Goal: Communication & Community: Answer question/provide support

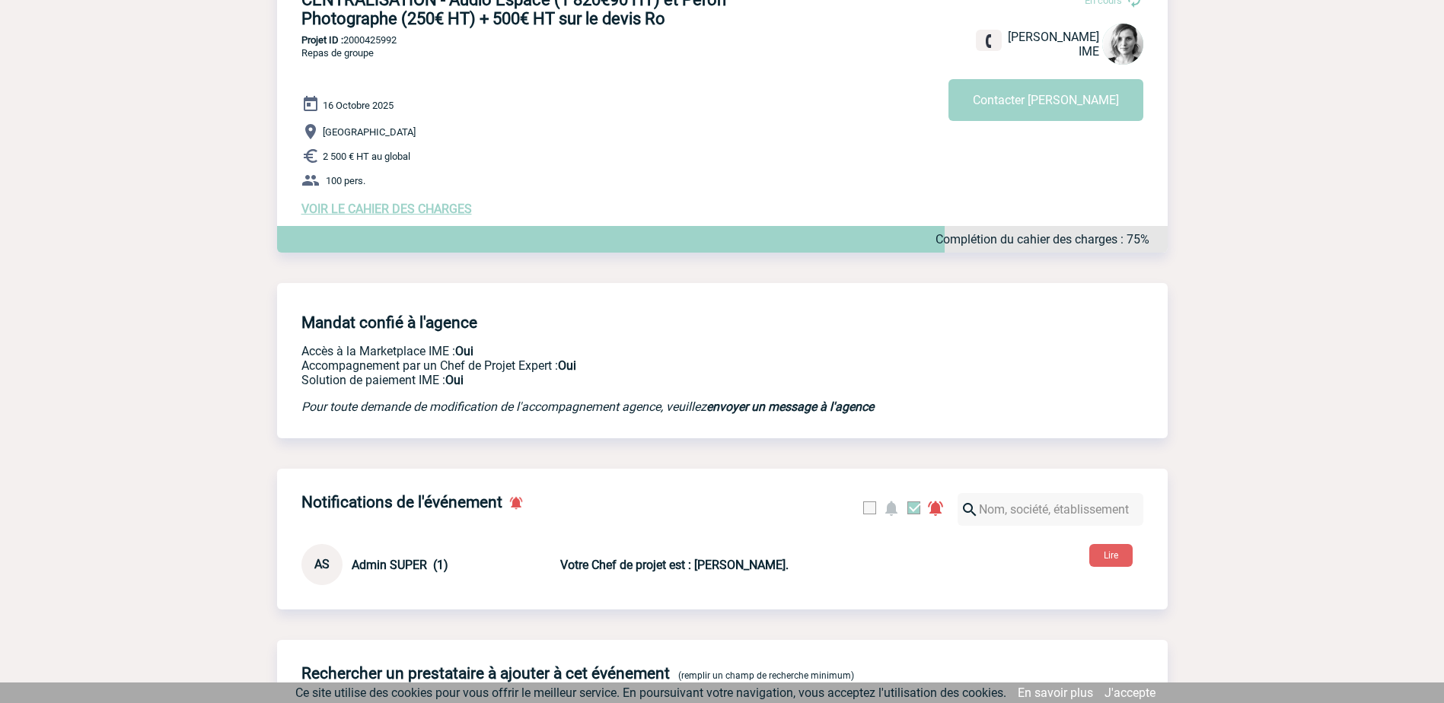
scroll to position [56, 0]
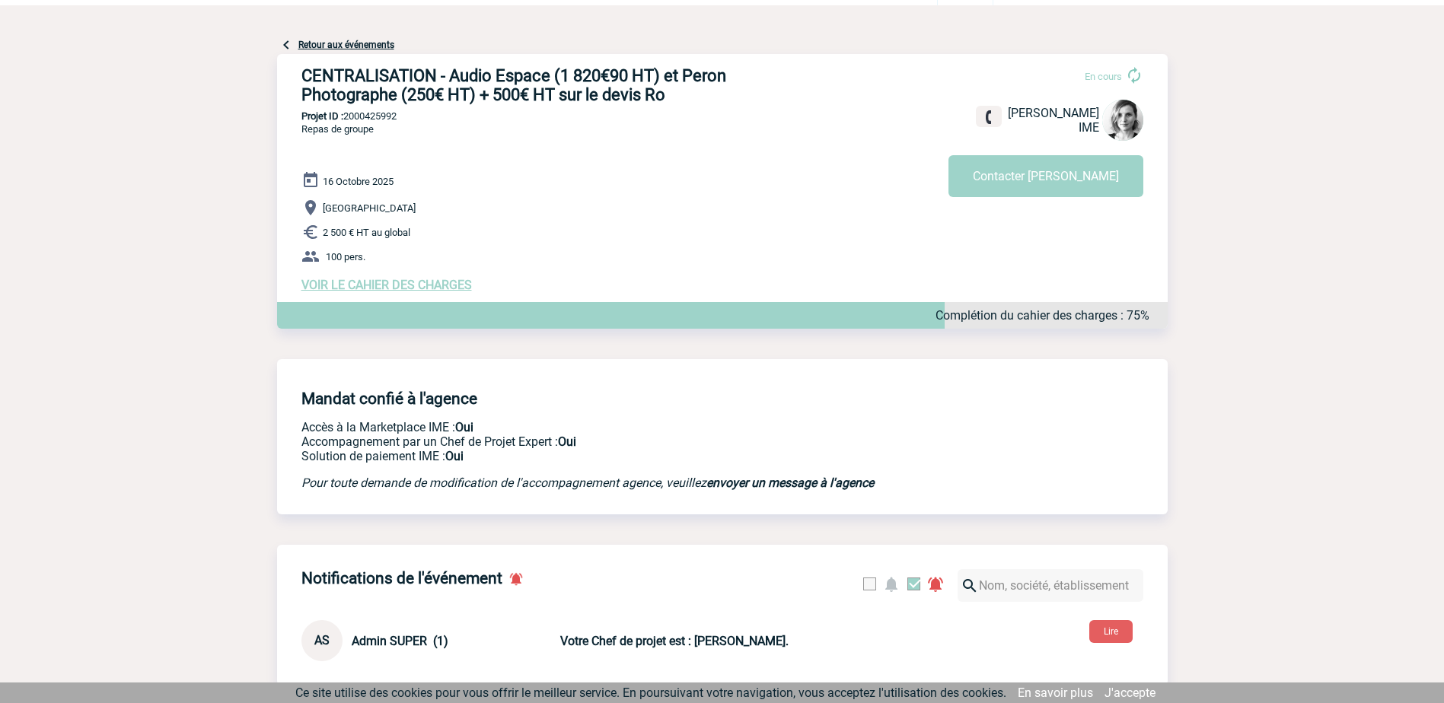
click at [390, 289] on span "VOIR LE CAHIER DES CHARGES" at bounding box center [386, 285] width 171 height 14
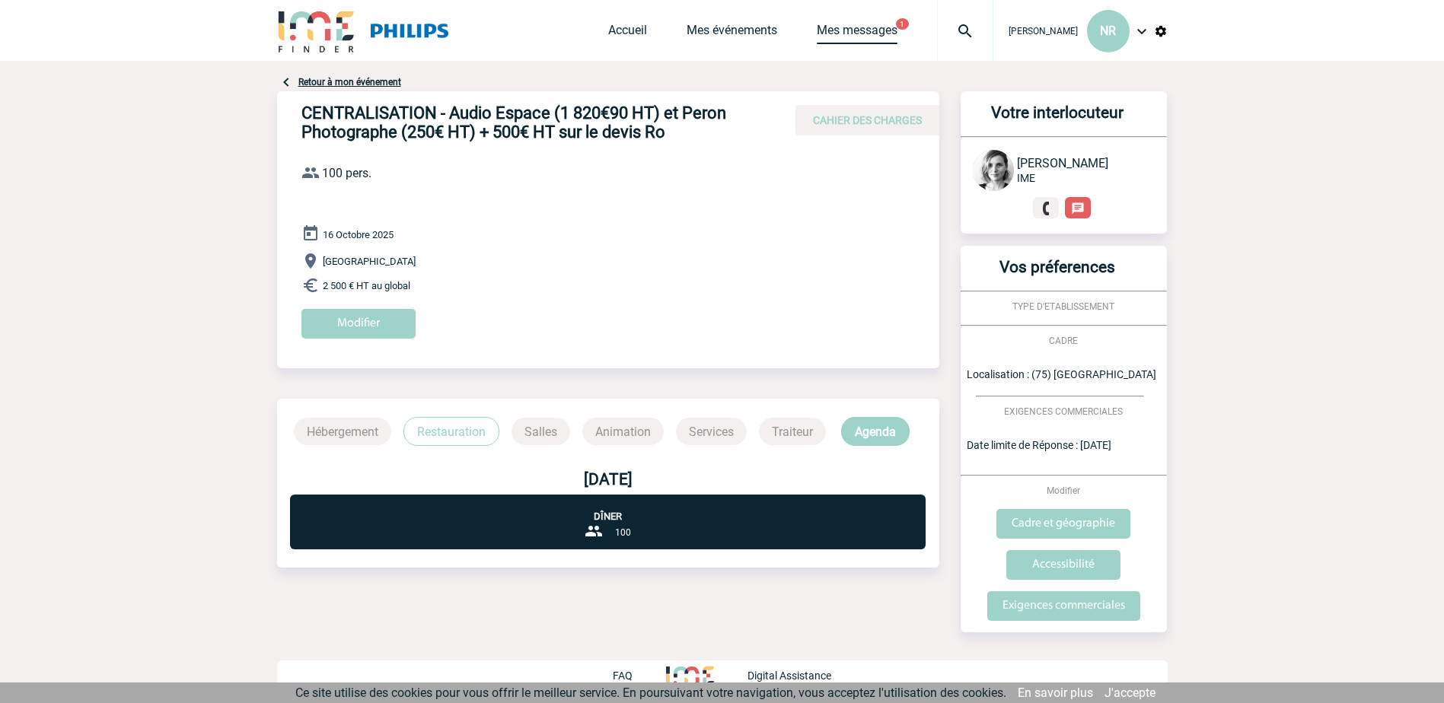
click at [831, 31] on link "Mes messages" at bounding box center [857, 33] width 81 height 21
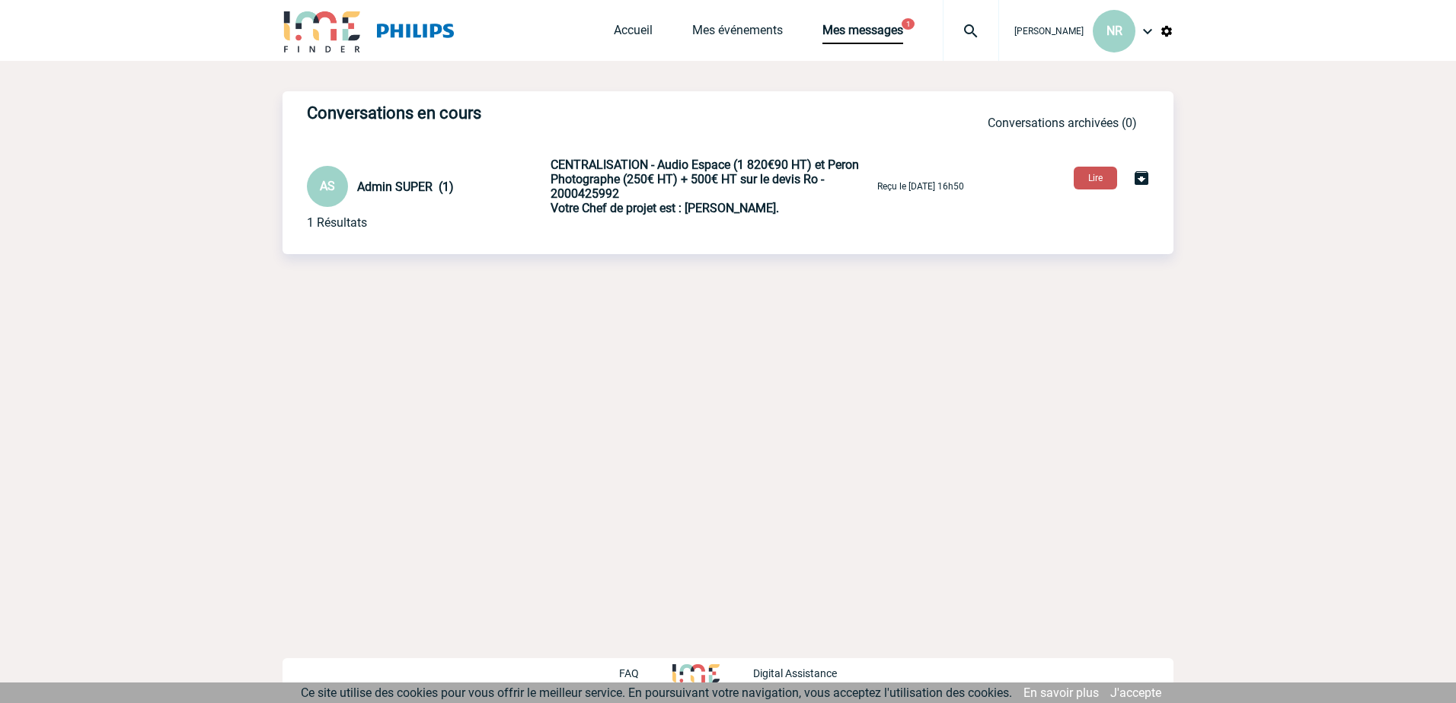
click at [1087, 176] on button "Lire" at bounding box center [1094, 178] width 43 height 23
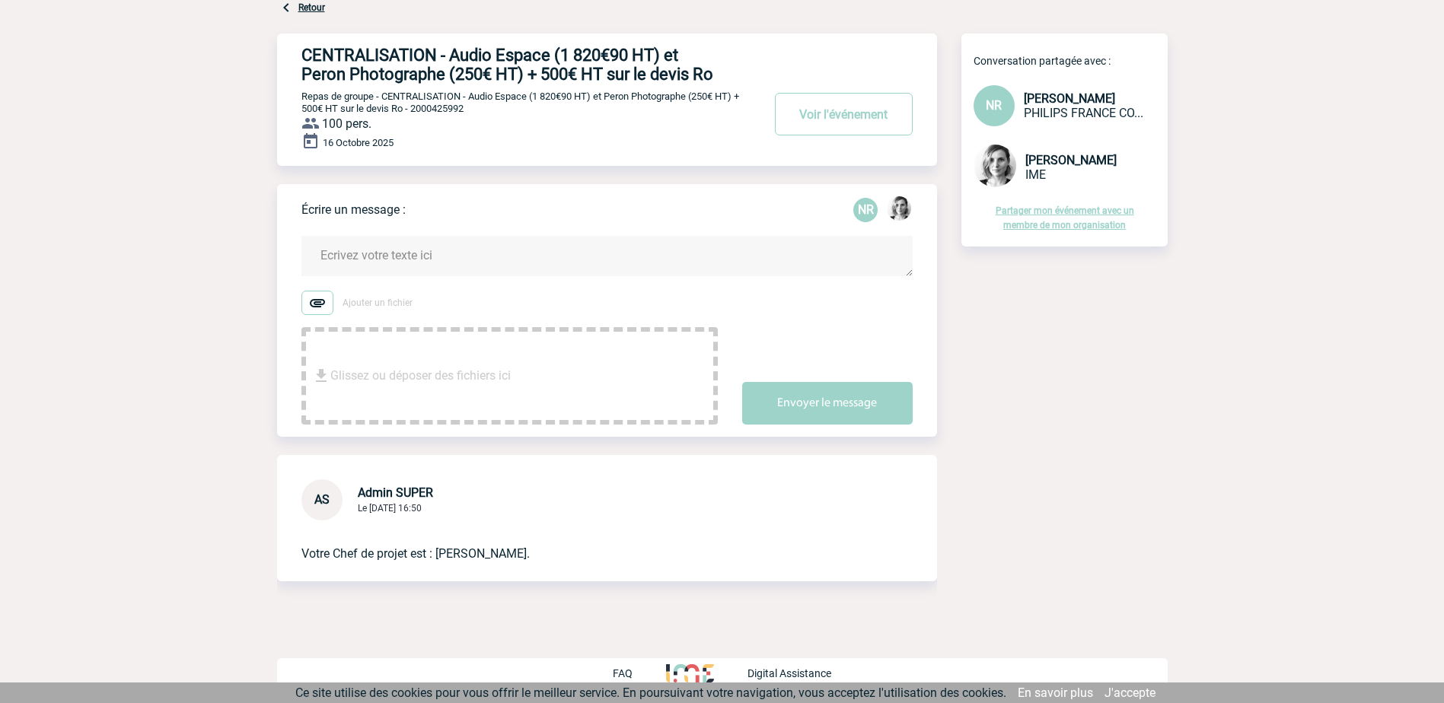
scroll to position [86, 0]
